Goal: Communication & Community: Share content

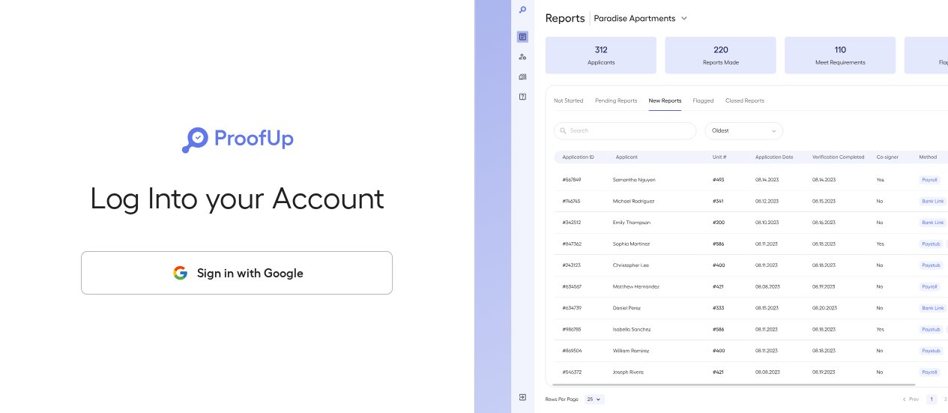
click at [249, 263] on button "Sign in with Google" at bounding box center [237, 272] width 312 height 43
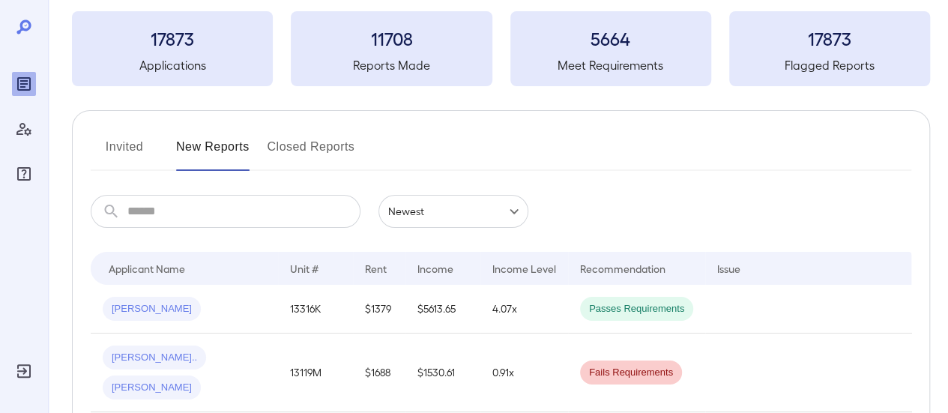
scroll to position [75, 0]
click at [121, 148] on button "Invited" at bounding box center [124, 154] width 67 height 36
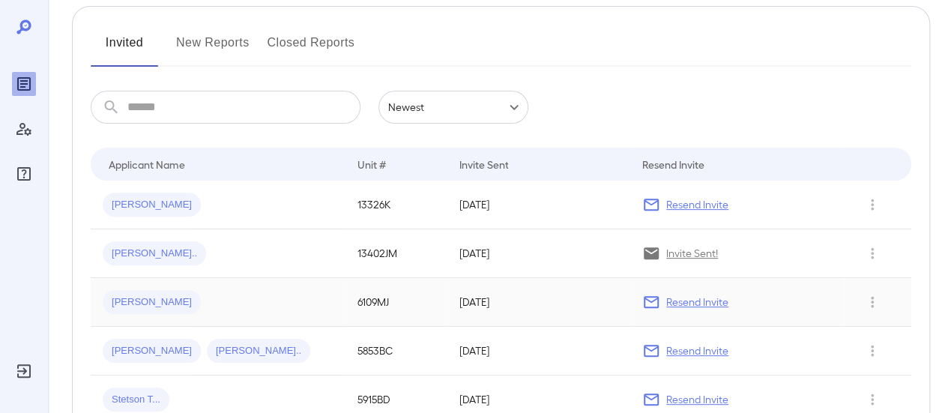
scroll to position [225, 0]
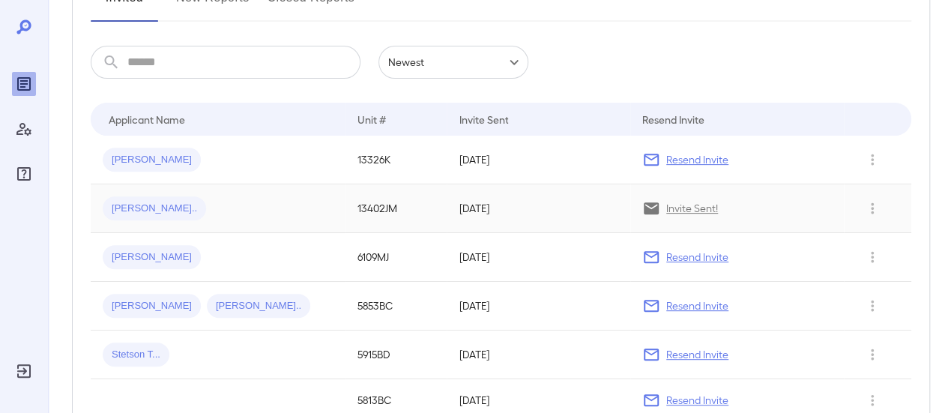
click at [136, 204] on span "[PERSON_NAME].." at bounding box center [154, 209] width 103 height 14
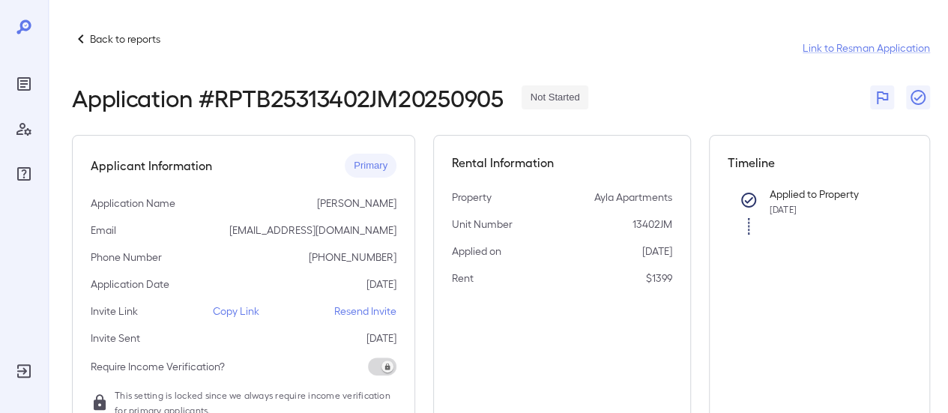
scroll to position [75, 0]
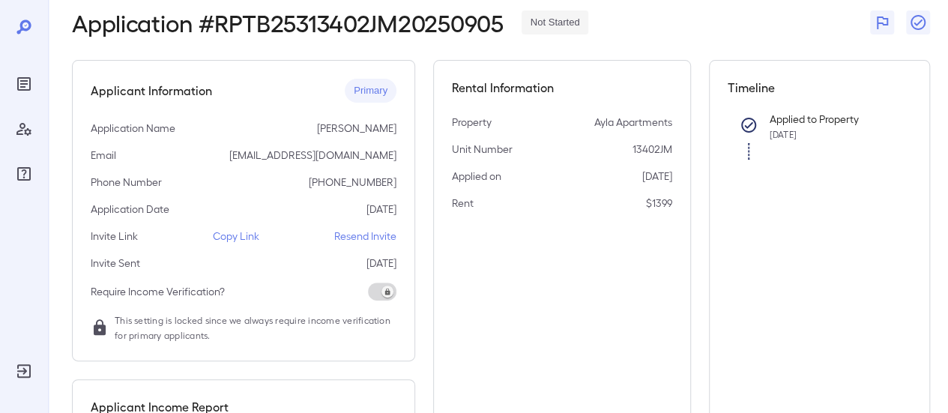
drag, startPoint x: 229, startPoint y: 235, endPoint x: 354, endPoint y: 12, distance: 255.4
click at [229, 234] on p "Copy Link" at bounding box center [236, 236] width 46 height 15
